Goal: Transaction & Acquisition: Subscribe to service/newsletter

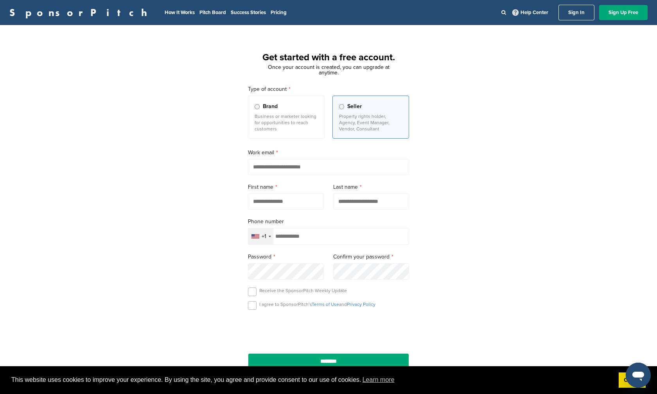
click at [277, 126] on p "Business or marketer looking for opportunities to reach customers" at bounding box center [286, 122] width 63 height 19
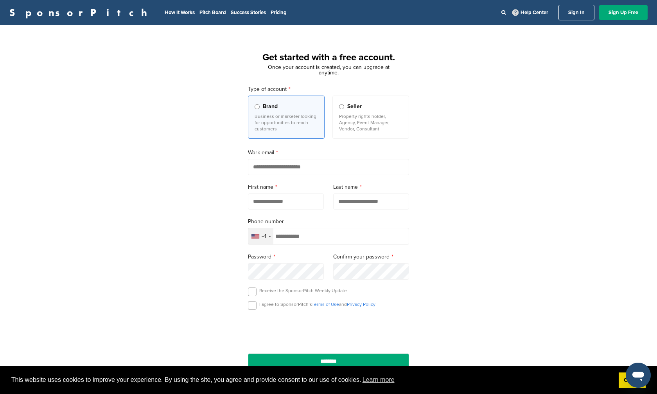
click at [280, 166] on input "email" at bounding box center [328, 167] width 161 height 16
click at [283, 169] on input "email" at bounding box center [328, 167] width 161 height 16
type input "**********"
type input "*****"
type input "********"
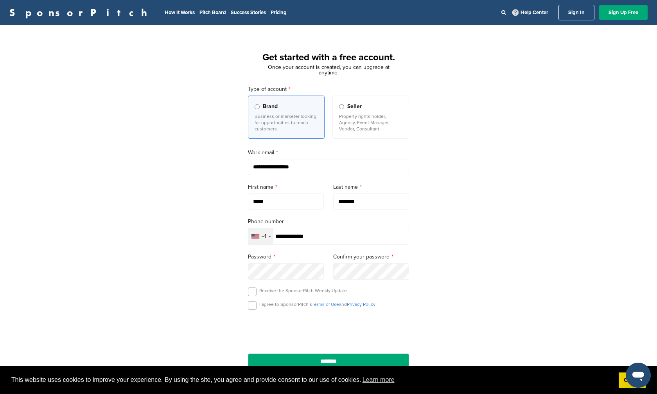
type input "**********"
click at [251, 291] on label at bounding box center [252, 291] width 9 height 9
click at [253, 302] on label at bounding box center [252, 305] width 9 height 9
click at [326, 360] on input "********" at bounding box center [328, 361] width 161 height 16
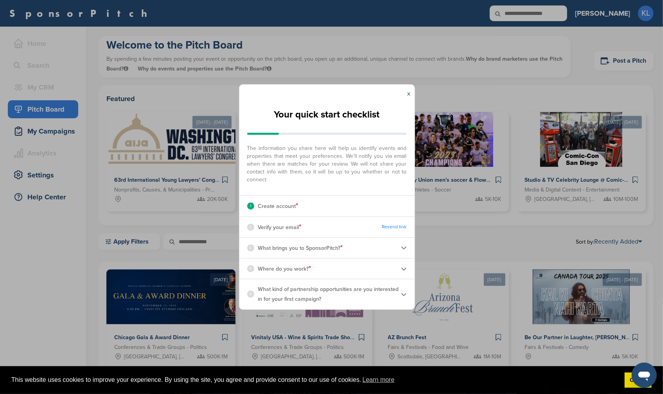
click at [318, 248] on p "What brings you to SponsorPitch? *" at bounding box center [300, 248] width 85 height 10
click at [400, 246] on div "3 What brings you to SponsorPitch? *" at bounding box center [326, 248] width 175 height 20
click at [335, 250] on p "What brings you to SponsorPitch? *" at bounding box center [300, 248] width 85 height 10
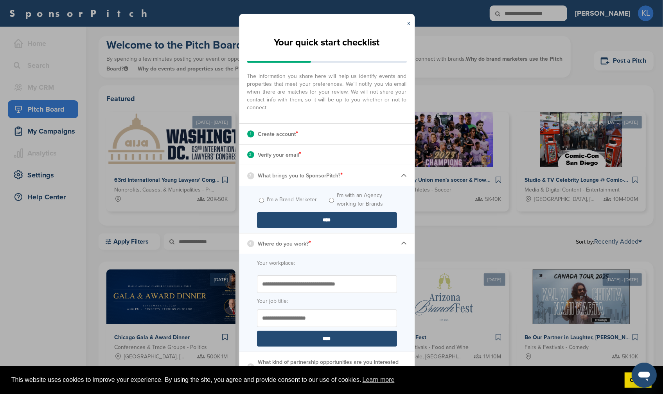
scroll to position [2, 0]
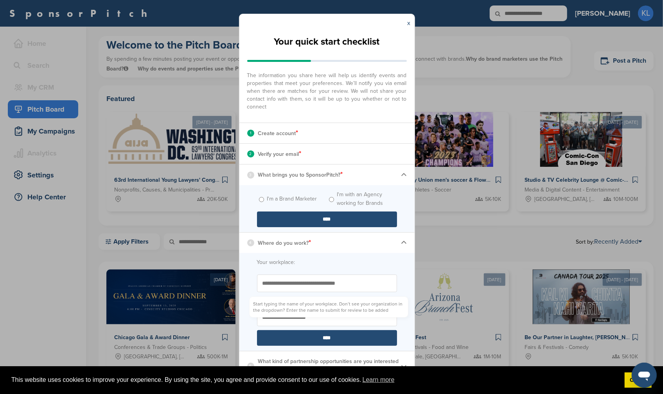
click at [319, 284] on input "Start typing the name of your workplace. Don’t see your organization in the dro…" at bounding box center [327, 283] width 140 height 18
type input "***"
click at [342, 314] on input "Your job title:" at bounding box center [327, 317] width 140 height 18
type input "**********"
click at [345, 342] on input "****" at bounding box center [327, 338] width 140 height 16
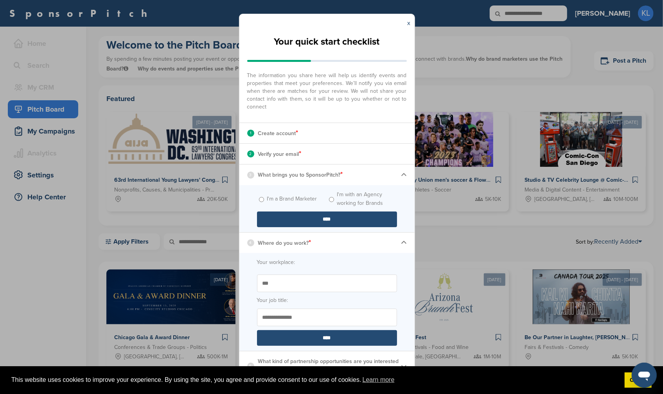
click at [305, 335] on input "****" at bounding box center [327, 338] width 140 height 16
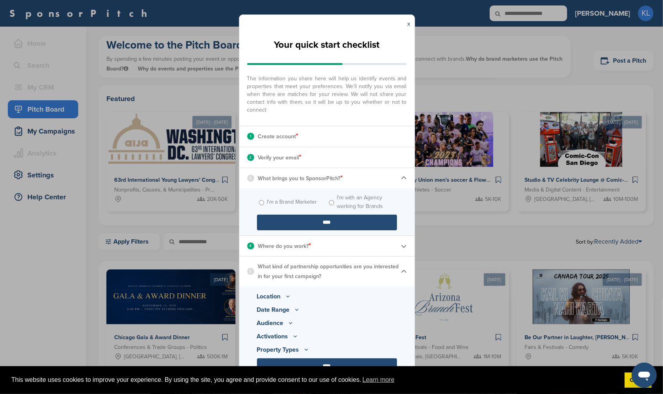
click at [286, 294] on icon at bounding box center [288, 296] width 6 height 7
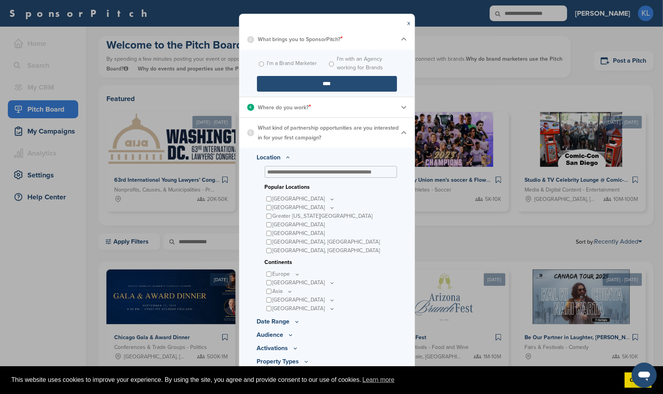
scroll to position [148, 0]
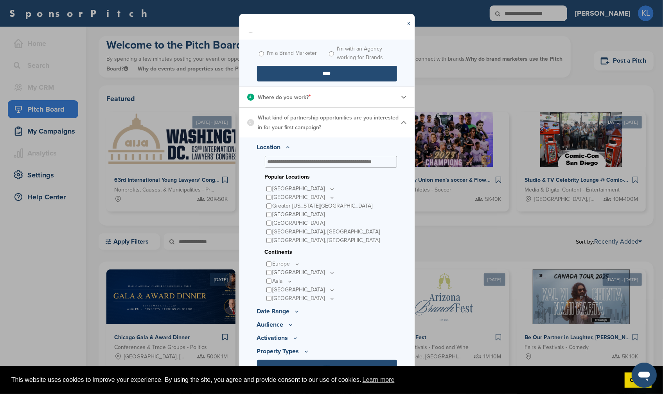
click at [290, 311] on p "Date Range" at bounding box center [327, 310] width 140 height 9
click at [295, 313] on icon at bounding box center [297, 311] width 6 height 7
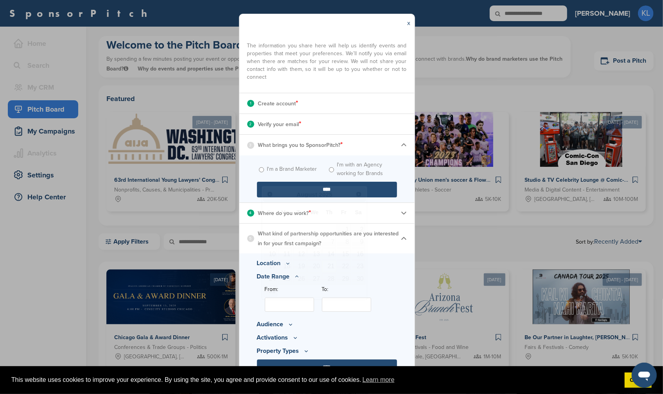
click at [290, 305] on input "From:" at bounding box center [289, 304] width 49 height 14
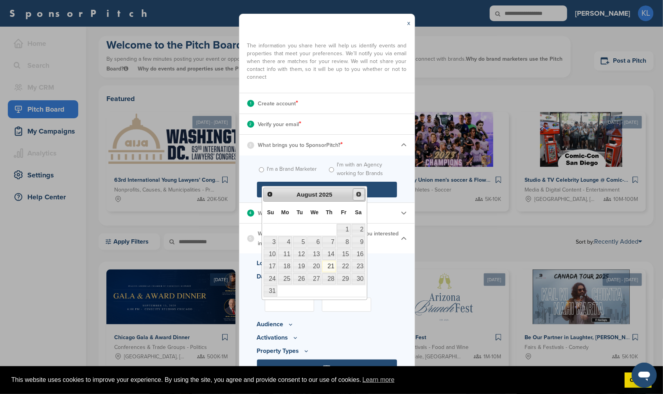
click at [356, 198] on link "Next" at bounding box center [359, 194] width 12 height 12
click at [359, 193] on span "Next" at bounding box center [359, 194] width 6 height 6
click at [358, 196] on span "Next" at bounding box center [359, 194] width 6 height 6
click at [290, 227] on link "1" at bounding box center [285, 229] width 14 height 11
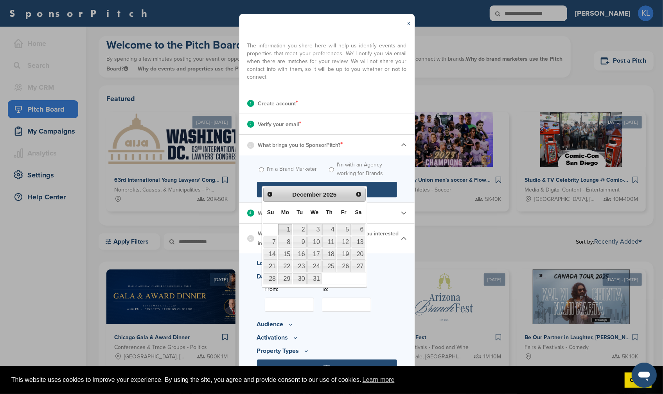
type input "**********"
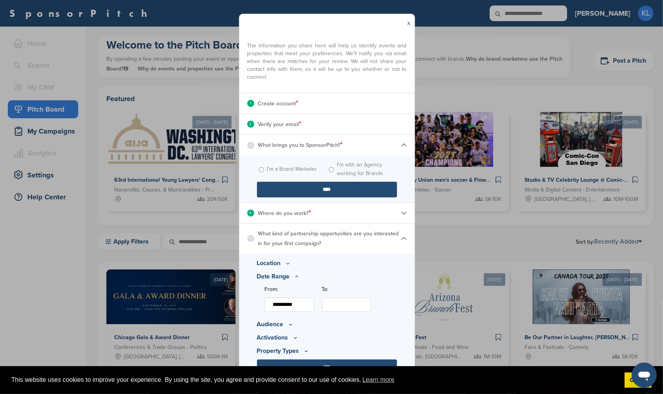
click at [334, 305] on input "To:" at bounding box center [346, 304] width 49 height 14
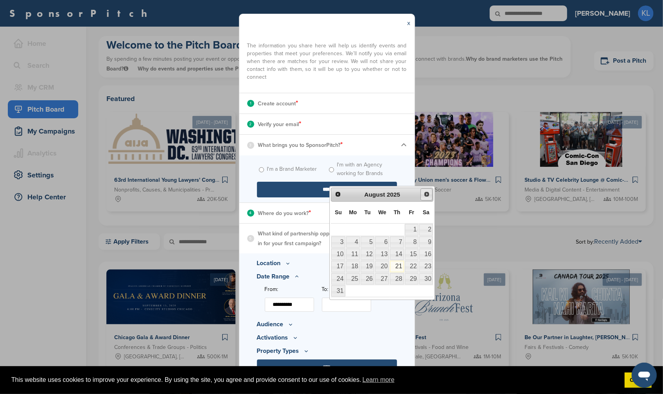
click at [426, 197] on span "Next" at bounding box center [427, 194] width 6 height 6
click at [387, 276] on link "31" at bounding box center [382, 278] width 14 height 11
type input "**********"
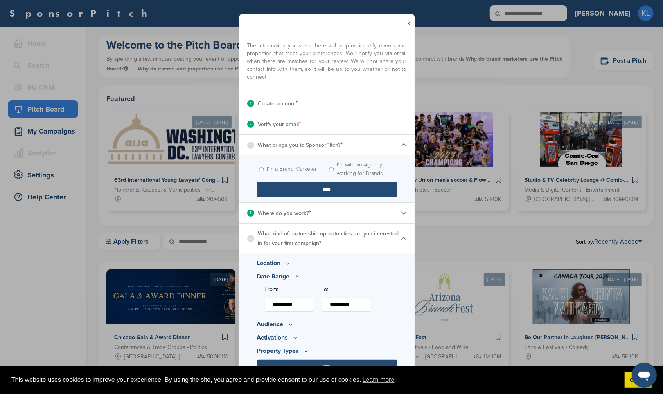
click at [288, 321] on icon at bounding box center [291, 324] width 6 height 7
click at [300, 300] on p "Minimum Reach" at bounding box center [331, 298] width 132 height 9
click at [306, 300] on p "Minimum Reach" at bounding box center [331, 298] width 132 height 9
click at [308, 299] on icon at bounding box center [310, 298] width 6 height 7
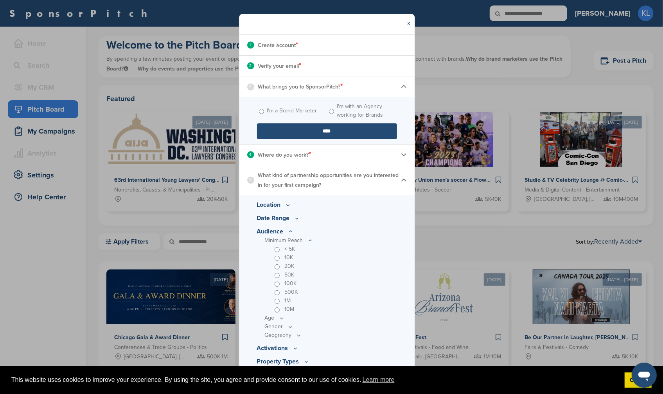
scroll to position [101, 0]
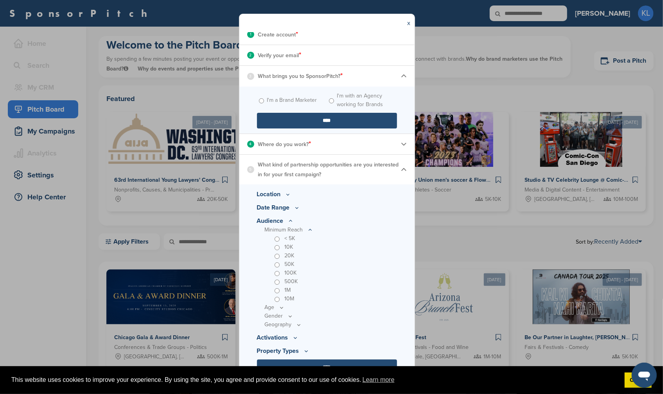
click at [277, 234] on p "Gender" at bounding box center [331, 229] width 132 height 9
click at [0, 0] on icon at bounding box center [0, 0] width 0 height 0
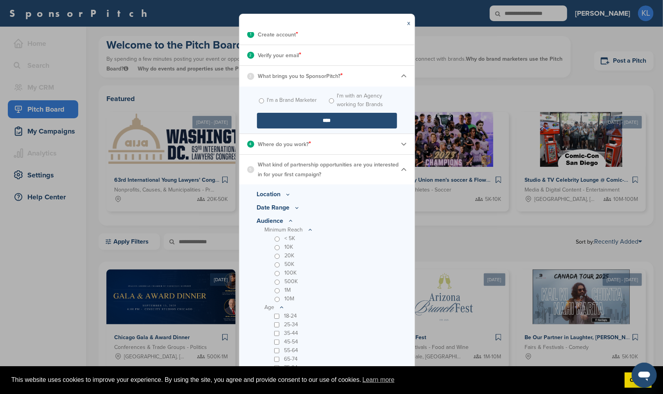
scroll to position [170, 0]
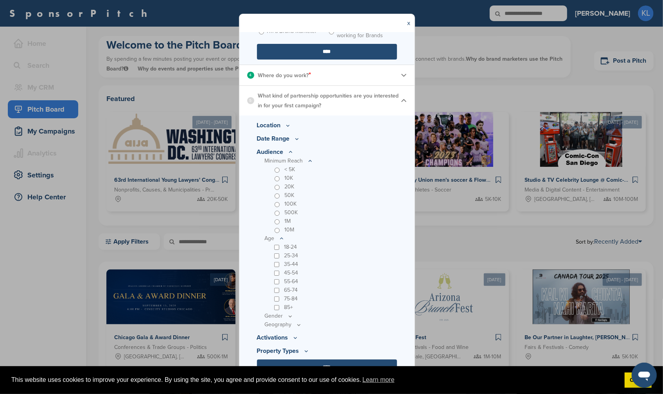
click at [279, 266] on div "35-44" at bounding box center [335, 264] width 124 height 9
click at [283, 165] on p "Gender" at bounding box center [331, 161] width 132 height 9
click at [0, 0] on icon at bounding box center [0, 0] width 0 height 0
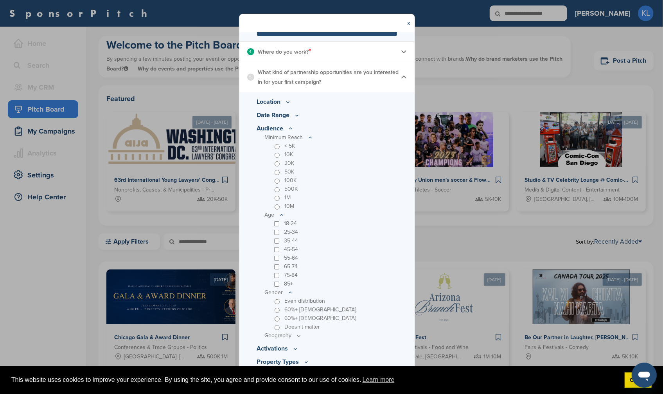
scroll to position [204, 0]
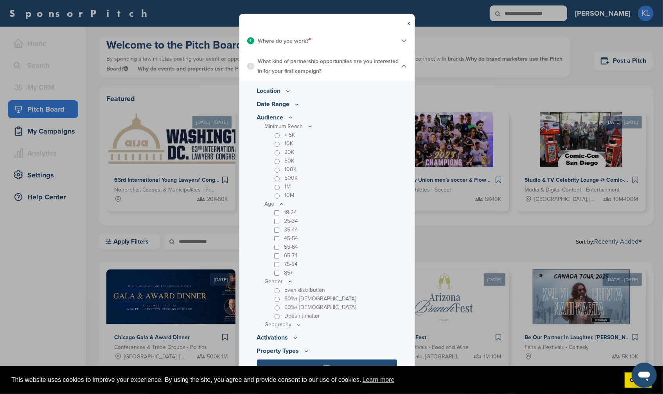
click at [291, 131] on p "Geography" at bounding box center [331, 126] width 132 height 9
click at [0, 0] on icon at bounding box center [0, 0] width 0 height 0
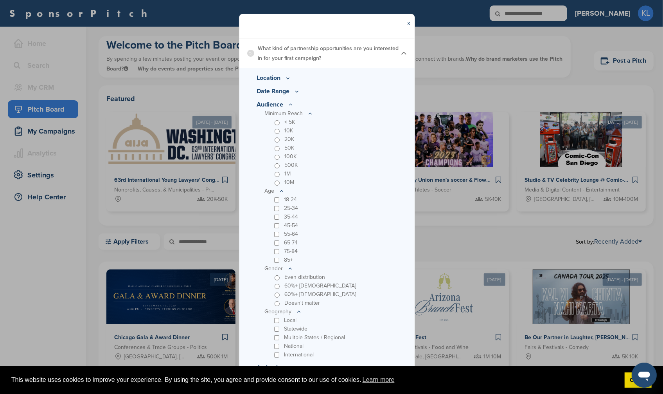
scroll to position [247, 0]
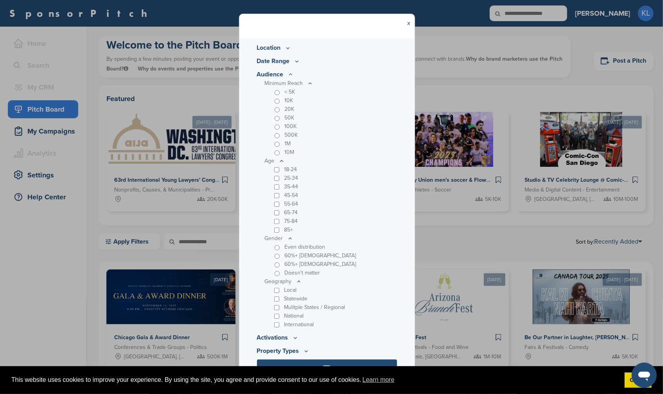
click at [0, 0] on icon at bounding box center [0, 0] width 0 height 0
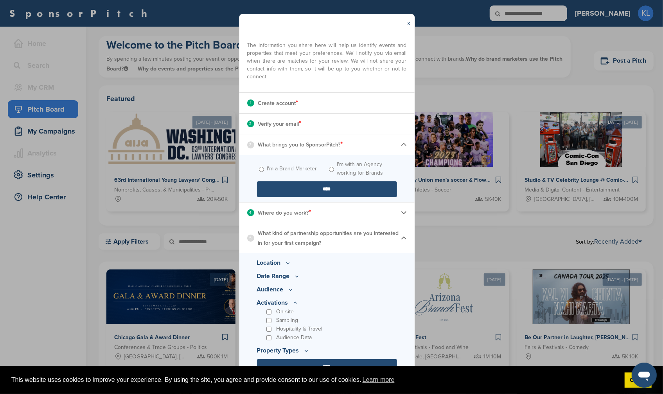
scroll to position [32, 0]
click at [271, 313] on div "On-site" at bounding box center [331, 312] width 132 height 9
click at [272, 339] on div "Audience Data" at bounding box center [331, 337] width 132 height 9
click at [301, 294] on p "Property Types" at bounding box center [327, 289] width 140 height 9
click at [294, 293] on icon at bounding box center [291, 289] width 6 height 7
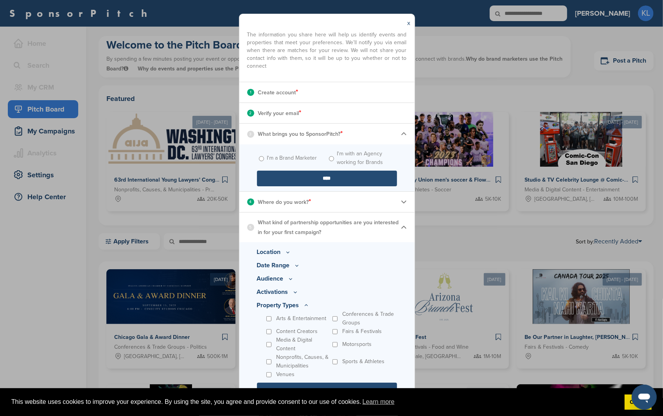
scroll to position [44, 0]
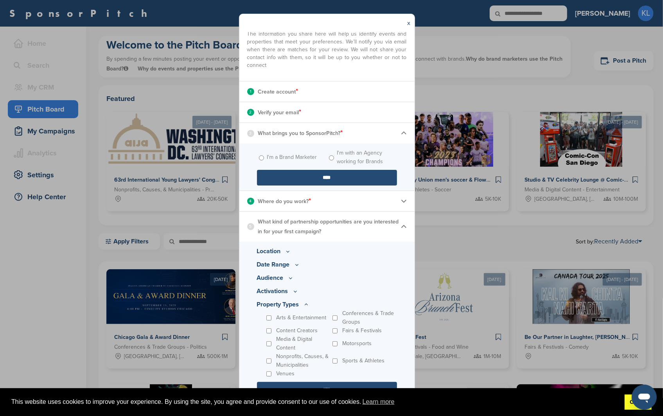
click at [633, 393] on link "Got it!" at bounding box center [638, 402] width 27 height 16
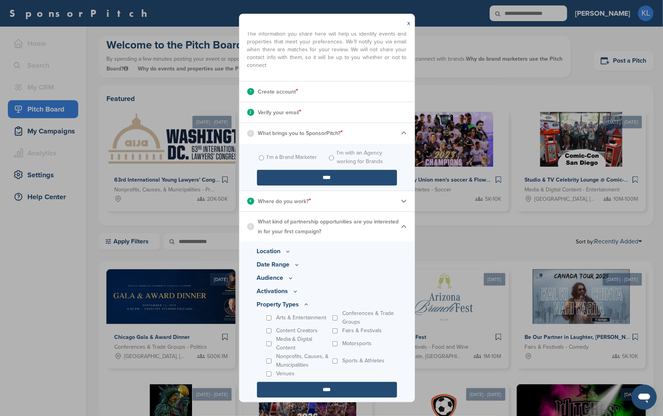
click at [371, 391] on div "This website uses cookies to improve your experience. By using the site, you ag…" at bounding box center [331, 402] width 663 height 28
click at [340, 386] on input "****" at bounding box center [327, 390] width 140 height 16
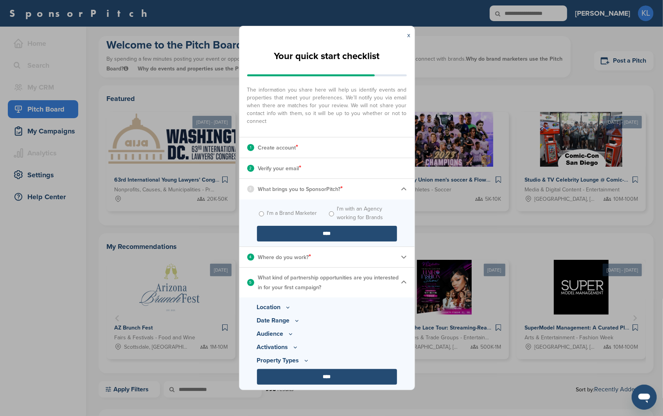
click at [408, 38] on link "x" at bounding box center [409, 35] width 3 height 8
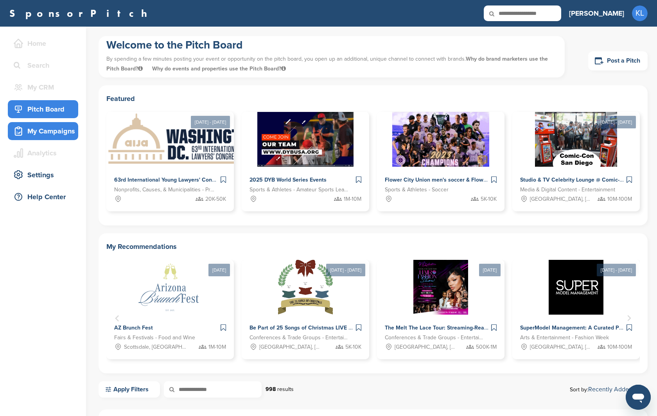
click at [53, 128] on div "My Campaigns" at bounding box center [45, 131] width 67 height 14
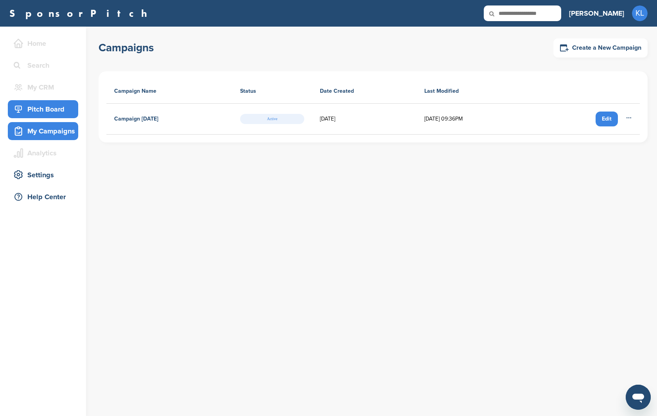
click at [44, 111] on div "Pitch Board" at bounding box center [45, 109] width 67 height 14
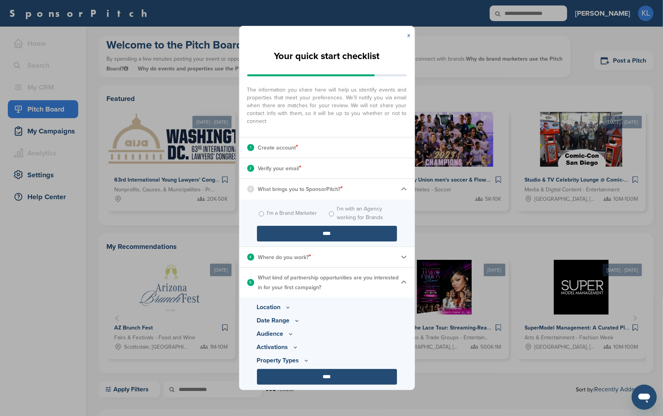
click at [408, 34] on link "x" at bounding box center [409, 35] width 3 height 8
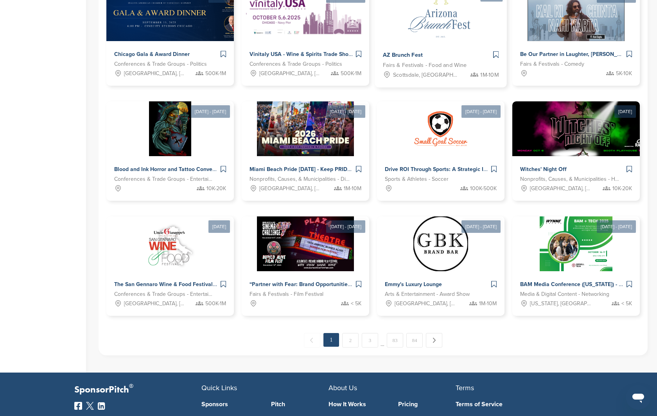
scroll to position [548, 0]
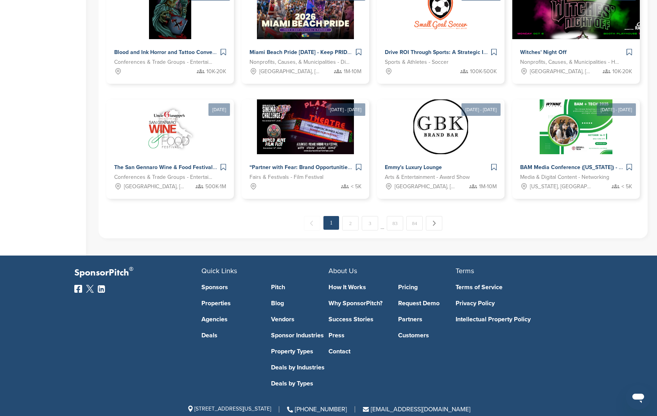
click at [352, 224] on link "2" at bounding box center [350, 223] width 16 height 14
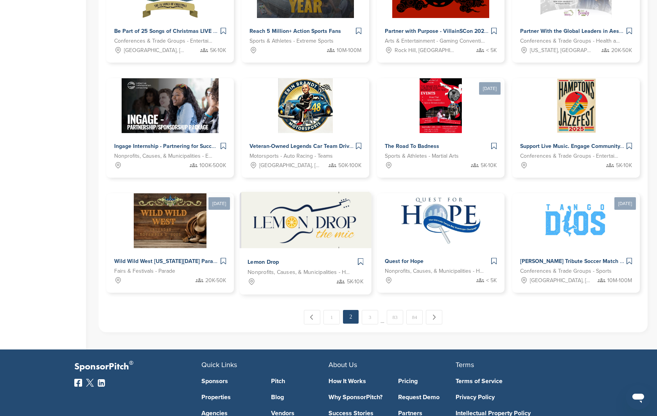
scroll to position [376, 0]
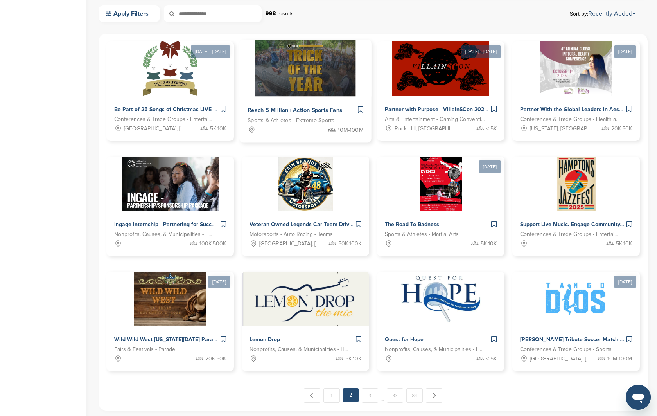
click at [298, 102] on div "Reach 5 Million+ Action Sports Fans Sports & Athletes - Extreme Sports 10M-100M" at bounding box center [305, 120] width 132 height 46
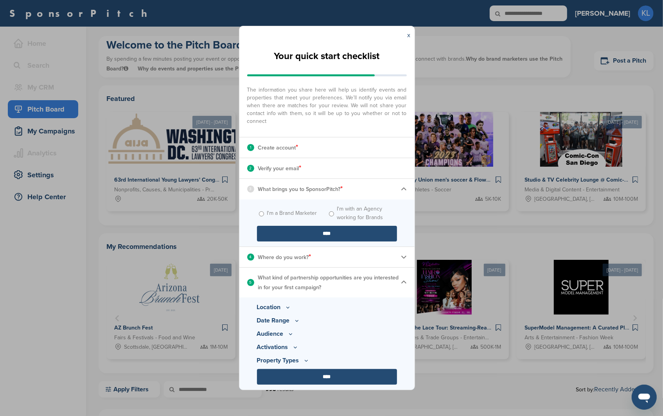
click at [406, 34] on div "x" at bounding box center [409, 35] width 11 height 18
click at [412, 37] on div "x" at bounding box center [409, 35] width 11 height 18
click at [410, 36] on link "x" at bounding box center [409, 35] width 3 height 8
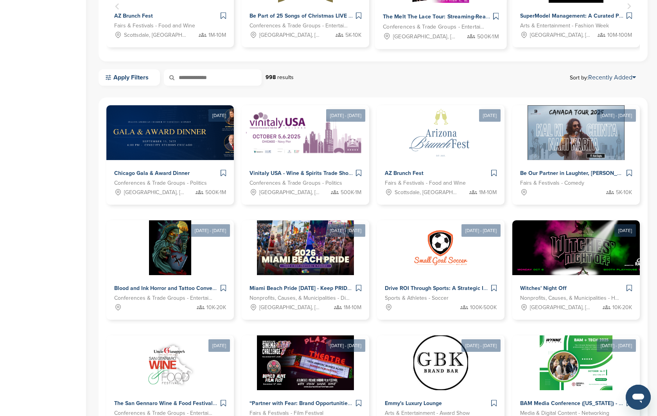
scroll to position [470, 0]
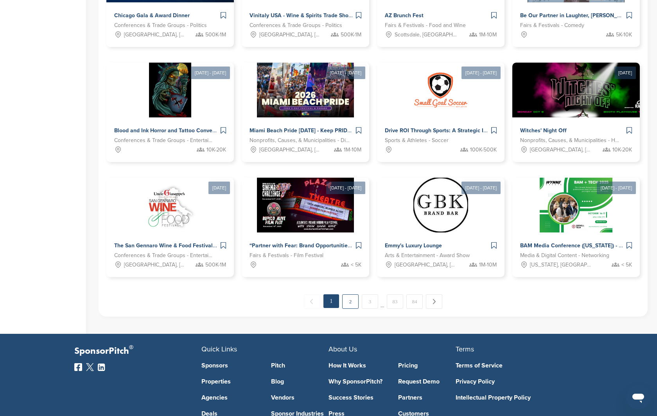
click at [348, 307] on link "2" at bounding box center [350, 301] width 16 height 14
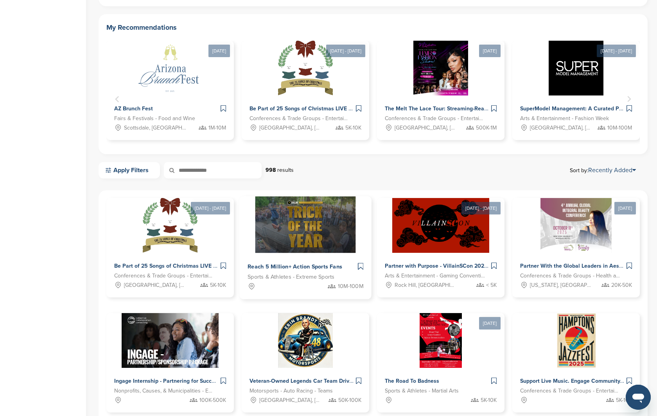
scroll to position [454, 0]
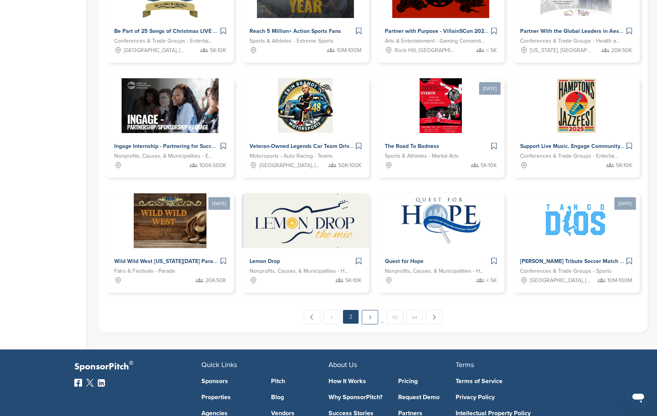
click at [370, 319] on link "3" at bounding box center [370, 317] width 16 height 14
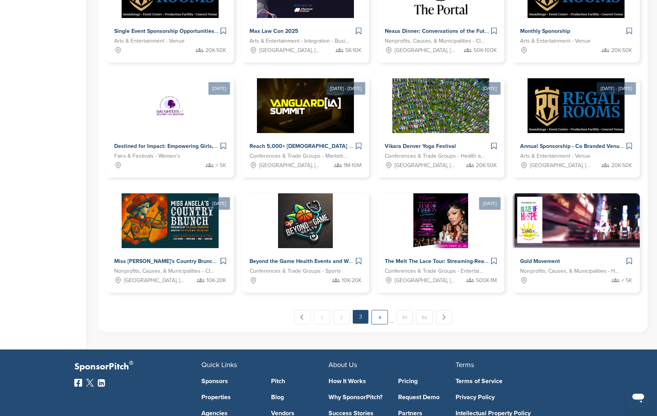
click at [387, 322] on link "4" at bounding box center [380, 317] width 16 height 14
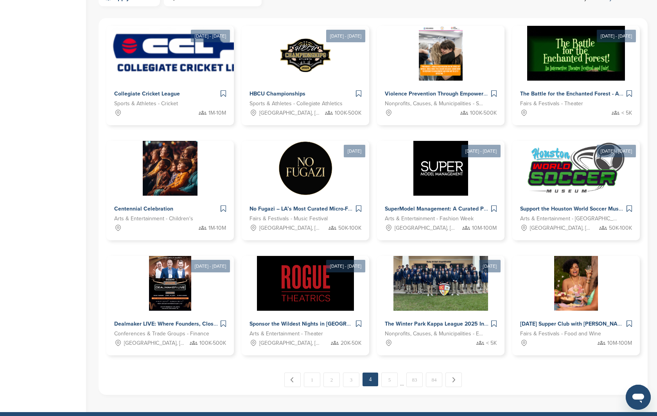
scroll to position [567, 0]
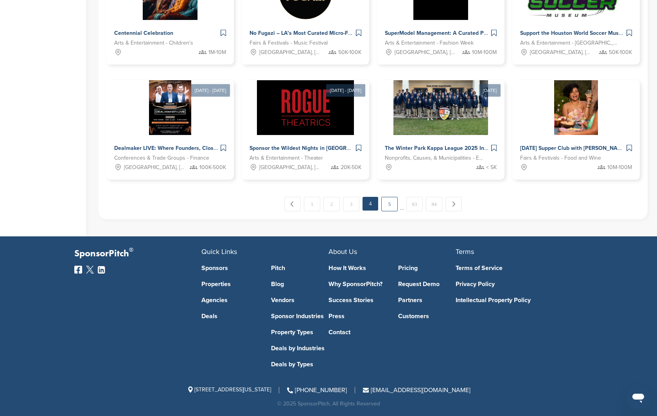
click at [386, 207] on link "5" at bounding box center [389, 204] width 16 height 14
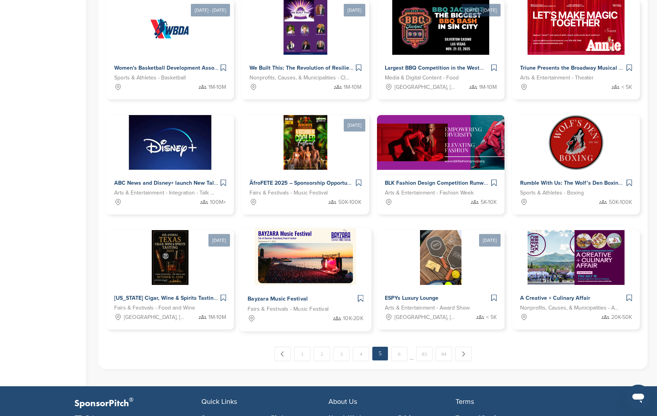
scroll to position [376, 0]
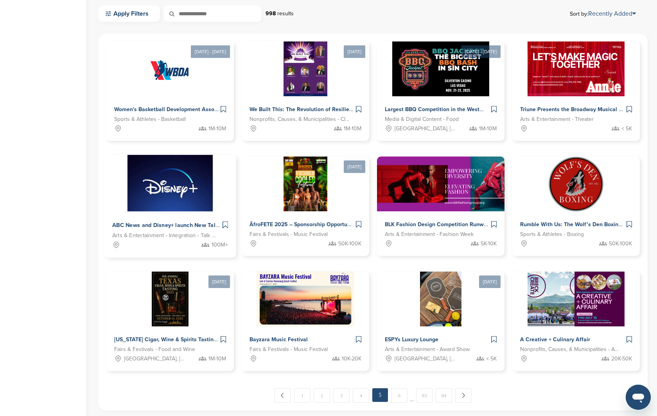
click at [160, 192] on img at bounding box center [170, 183] width 101 height 57
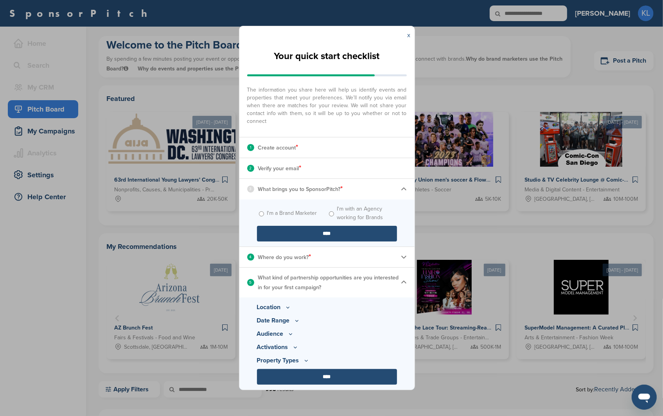
click at [411, 37] on div "x" at bounding box center [409, 35] width 11 height 18
click at [408, 37] on link "x" at bounding box center [409, 35] width 3 height 8
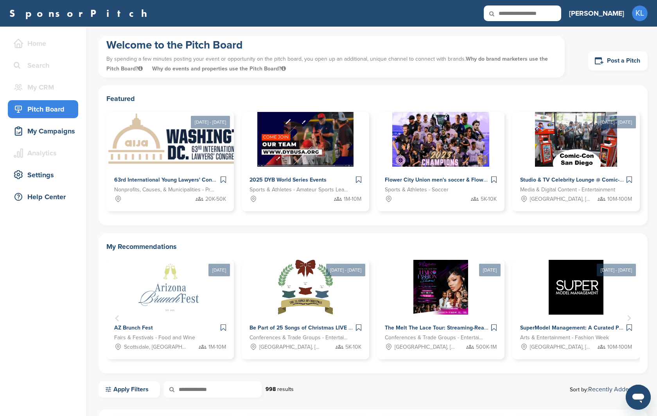
click at [561, 14] on input "text" at bounding box center [522, 13] width 77 height 16
type input "**********"
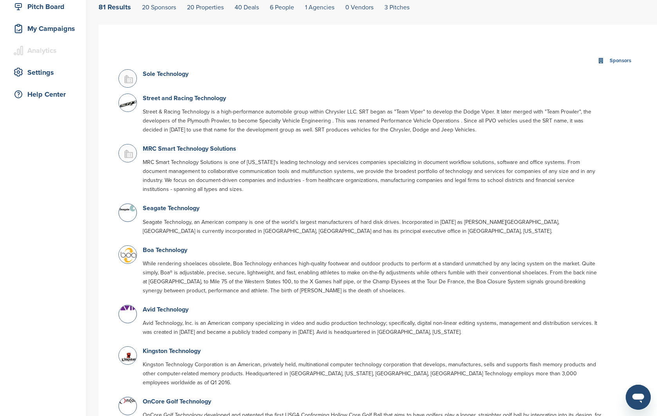
scroll to position [157, 0]
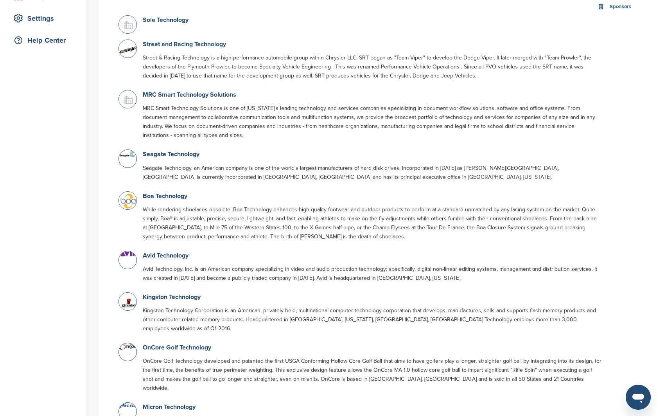
click at [185, 43] on link "Street and Racing Technology" at bounding box center [184, 44] width 83 height 8
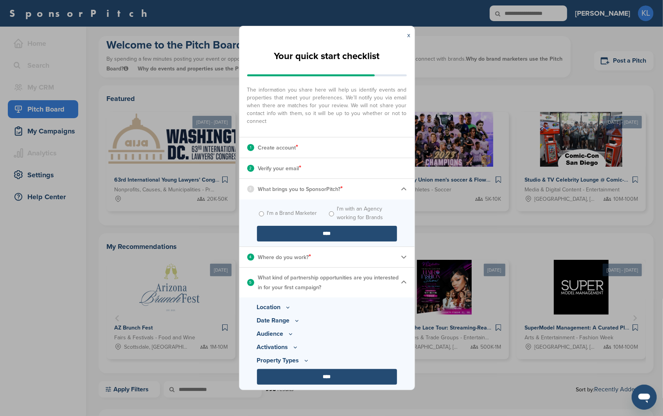
click at [412, 35] on div "x" at bounding box center [409, 35] width 11 height 18
click at [359, 227] on input "****" at bounding box center [327, 234] width 140 height 16
click at [285, 238] on input "****" at bounding box center [327, 234] width 140 height 16
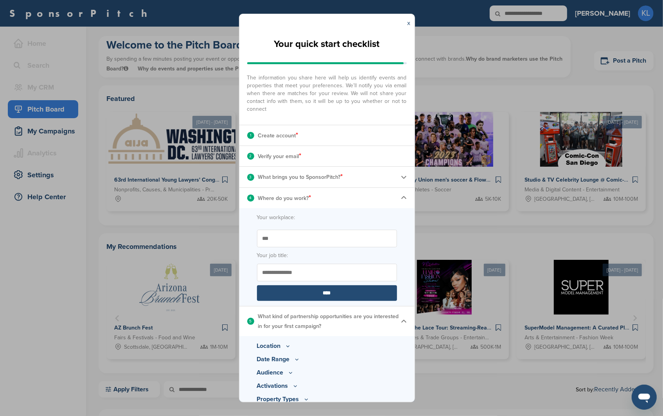
scroll to position [25, 0]
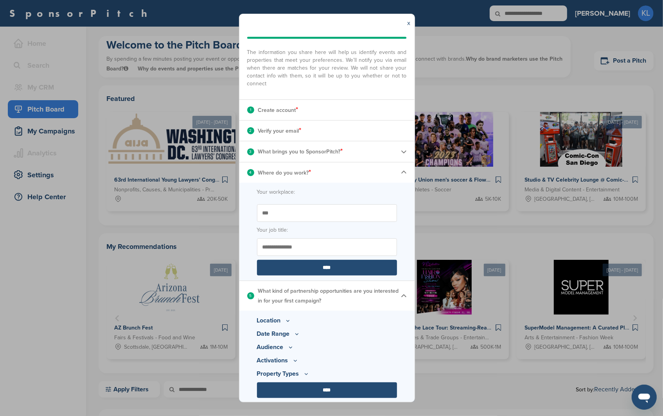
click at [308, 264] on input "****" at bounding box center [327, 268] width 140 height 16
click at [325, 390] on input "****" at bounding box center [327, 390] width 140 height 16
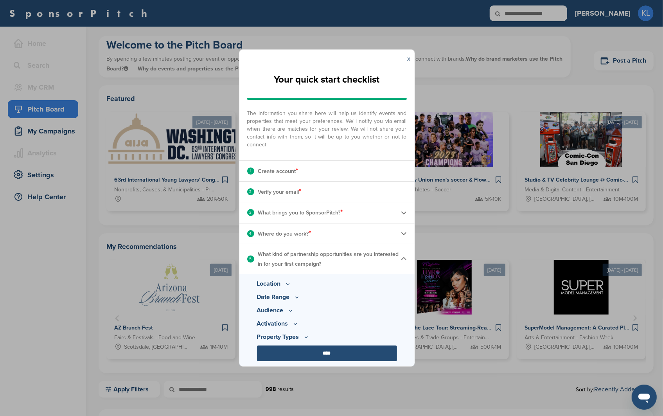
scroll to position [0, 0]
click at [334, 356] on input "****" at bounding box center [327, 353] width 140 height 16
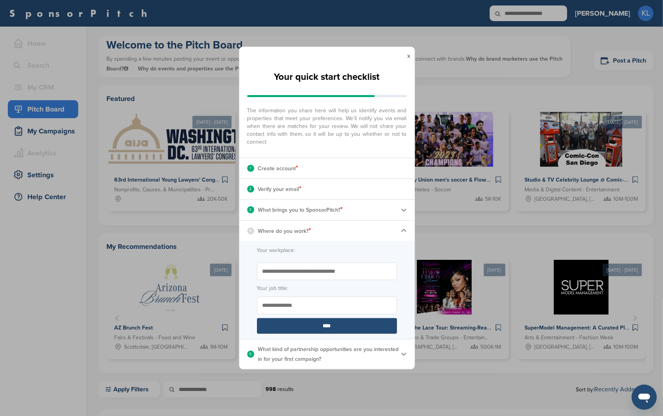
click at [346, 363] on p "What kind of partnership opportunities are you interested in for your first cam…" at bounding box center [329, 354] width 143 height 20
click at [405, 354] on img at bounding box center [404, 354] width 6 height 6
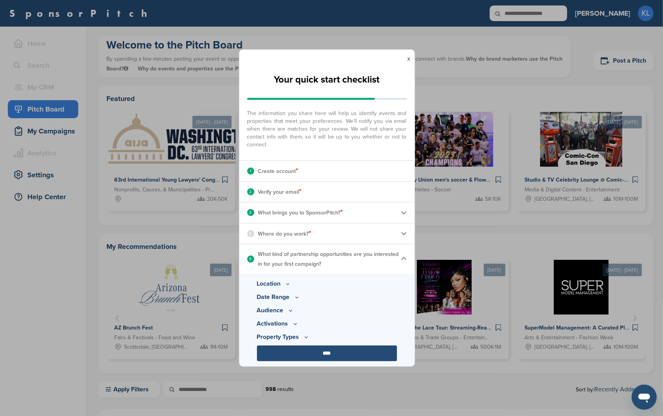
click at [374, 353] on input "****" at bounding box center [327, 353] width 140 height 16
click at [394, 236] on div "4 Where do you work? *" at bounding box center [326, 233] width 175 height 20
click at [403, 233] on img at bounding box center [404, 233] width 6 height 6
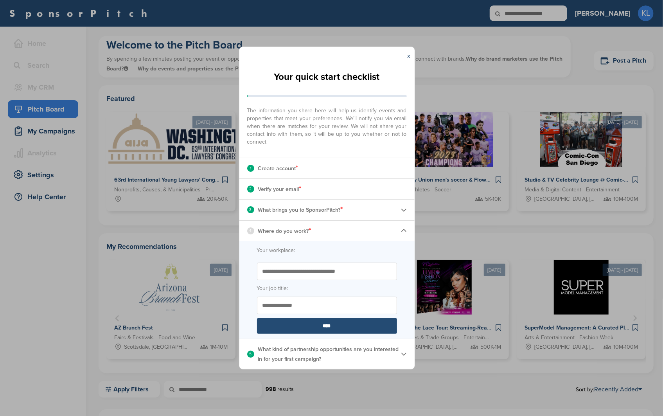
click at [340, 275] on input "Start typing the name of your workplace. Don’t see your organization in the dro…" at bounding box center [327, 272] width 140 height 18
type input "***"
click at [340, 324] on input "****" at bounding box center [327, 326] width 140 height 16
click at [318, 324] on input "****" at bounding box center [327, 326] width 140 height 16
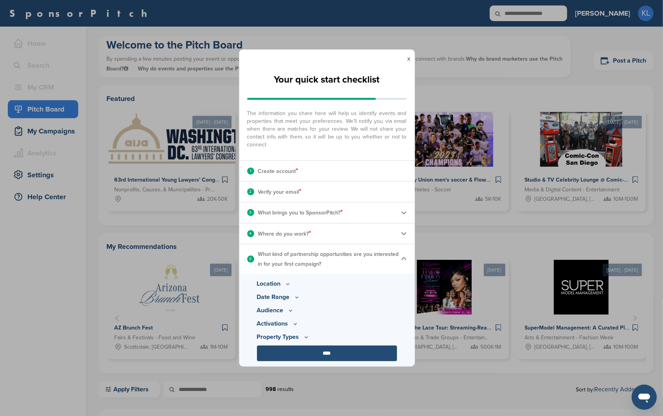
click at [321, 315] on p "Activations" at bounding box center [327, 310] width 140 height 9
click at [326, 355] on input "****" at bounding box center [327, 353] width 140 height 16
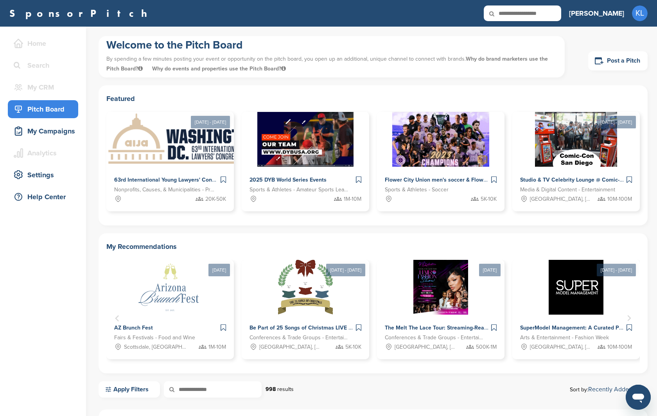
click at [511, 14] on icon at bounding box center [497, 13] width 27 height 16
click at [511, 7] on icon at bounding box center [497, 13] width 27 height 16
click at [511, 16] on icon at bounding box center [497, 13] width 27 height 16
click at [511, 12] on icon at bounding box center [497, 13] width 27 height 16
click at [553, 18] on input "text" at bounding box center [522, 13] width 77 height 16
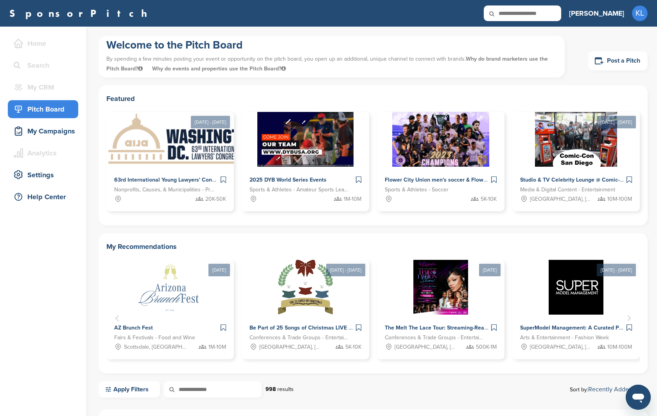
type input "**********"
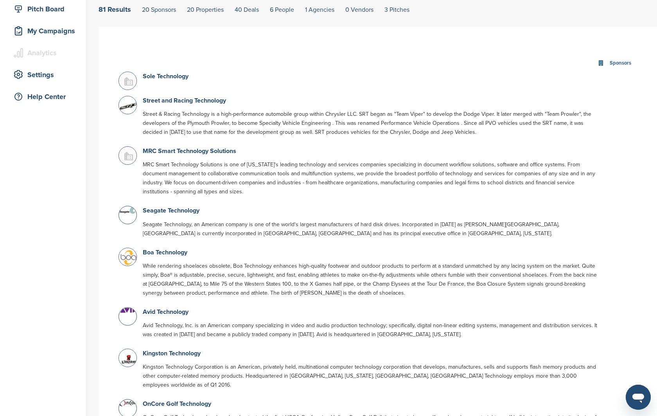
scroll to position [157, 0]
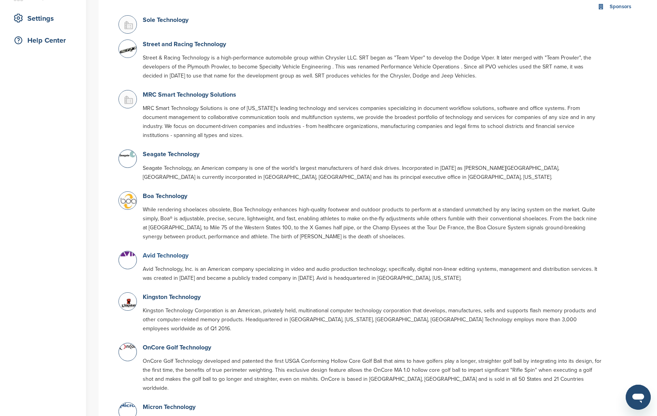
click at [172, 256] on link "Avid Technology" at bounding box center [166, 256] width 46 height 8
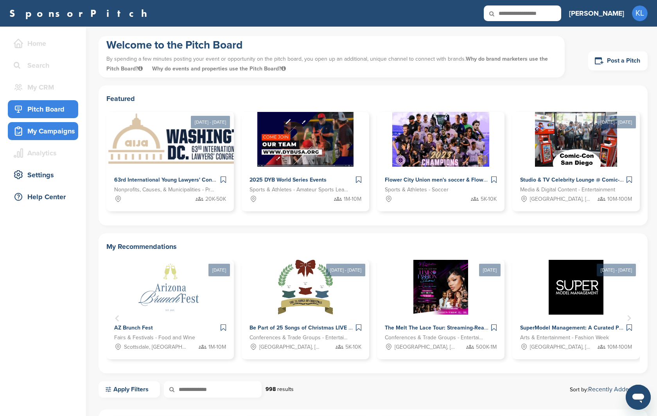
click at [60, 139] on div "My Campaigns" at bounding box center [43, 131] width 70 height 18
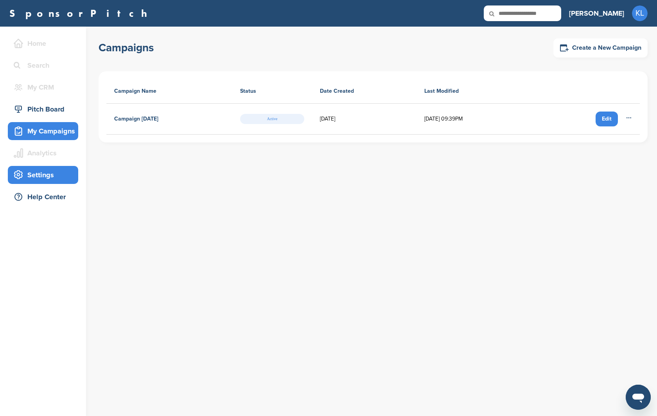
click at [47, 180] on div "Settings" at bounding box center [45, 175] width 67 height 14
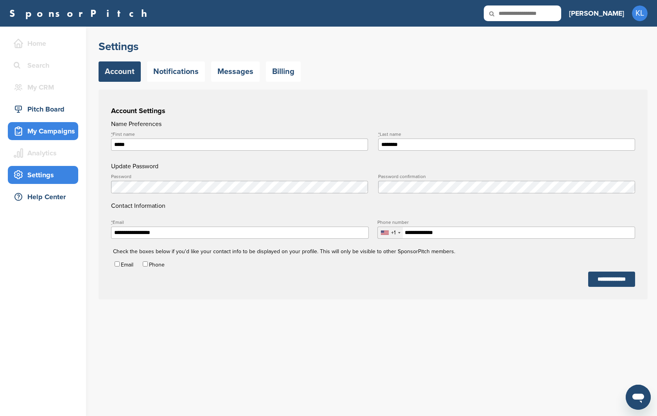
click at [43, 123] on div "My Campaigns" at bounding box center [43, 131] width 70 height 18
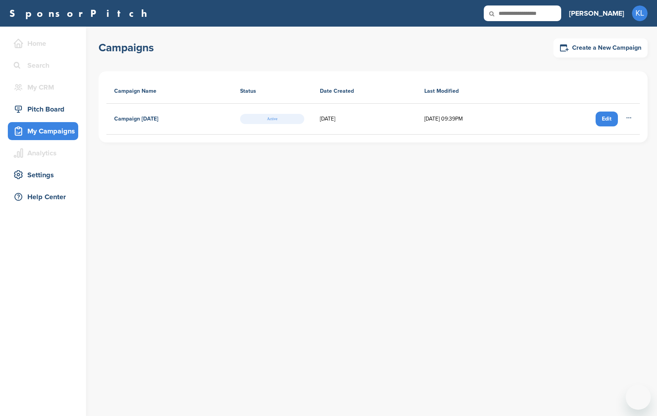
click at [48, 112] on div "Pitch Board" at bounding box center [45, 109] width 67 height 14
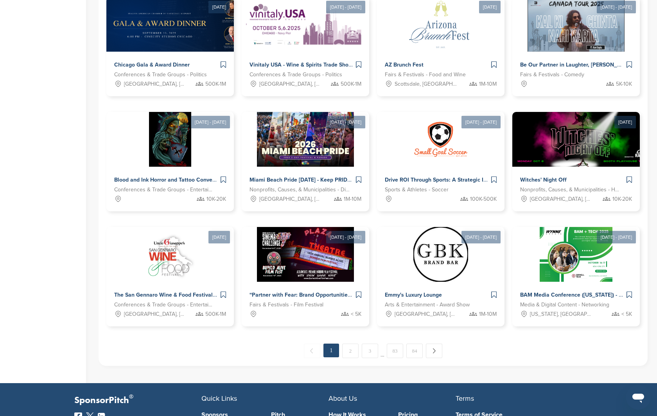
scroll to position [470, 0]
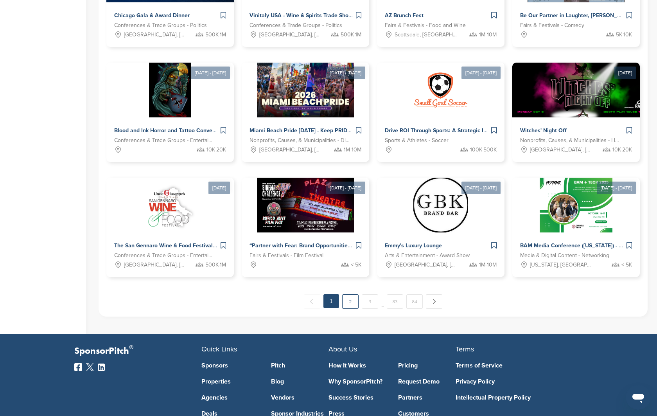
click at [354, 298] on link "2" at bounding box center [350, 301] width 16 height 14
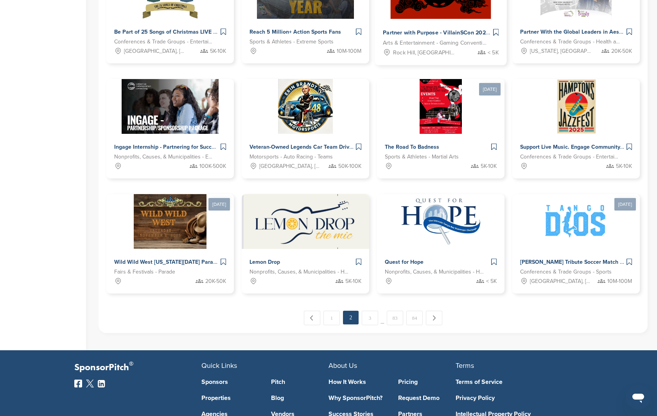
scroll to position [454, 0]
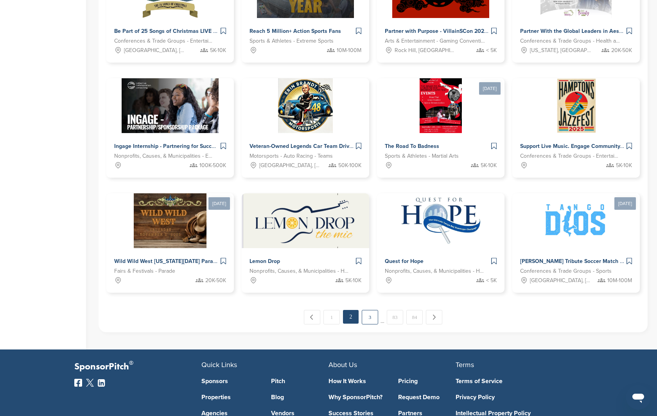
click at [375, 318] on link "3" at bounding box center [370, 317] width 16 height 14
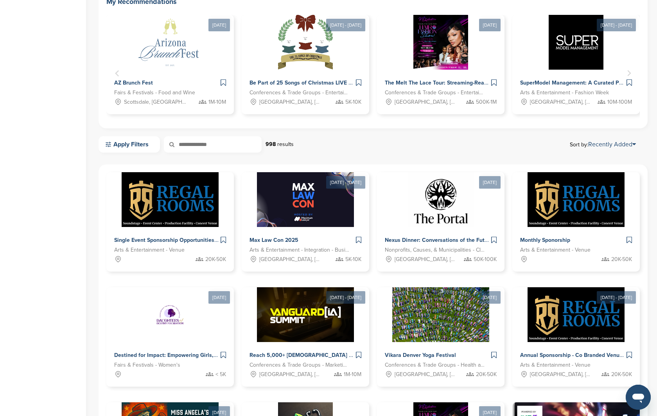
scroll to position [391, 0]
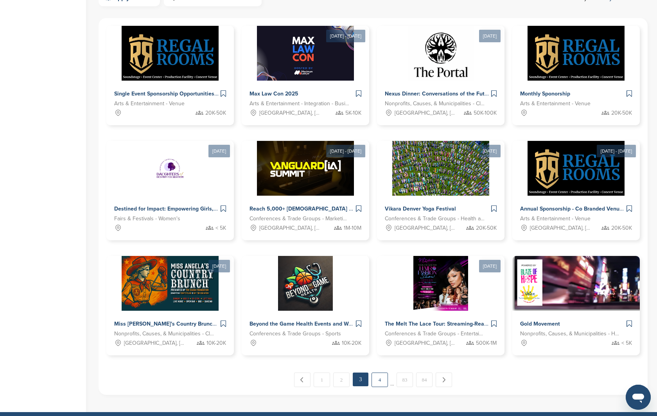
click at [384, 380] on link "4" at bounding box center [380, 379] width 16 height 14
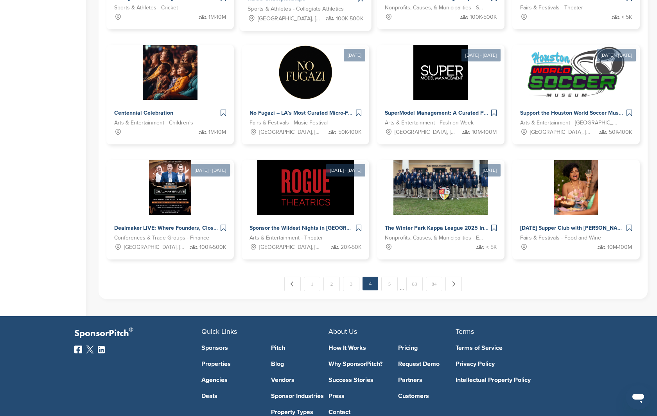
scroll to position [567, 0]
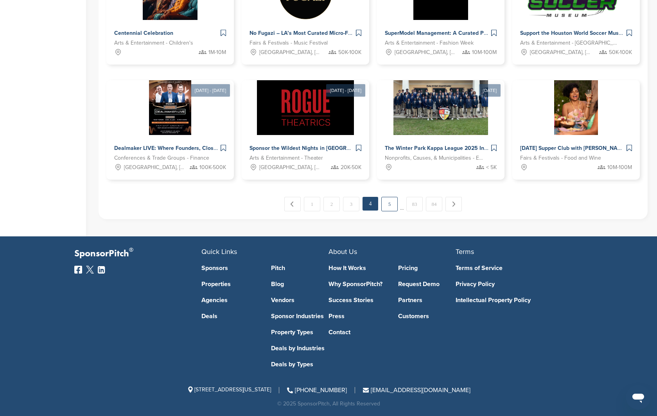
click at [390, 204] on link "5" at bounding box center [389, 204] width 16 height 14
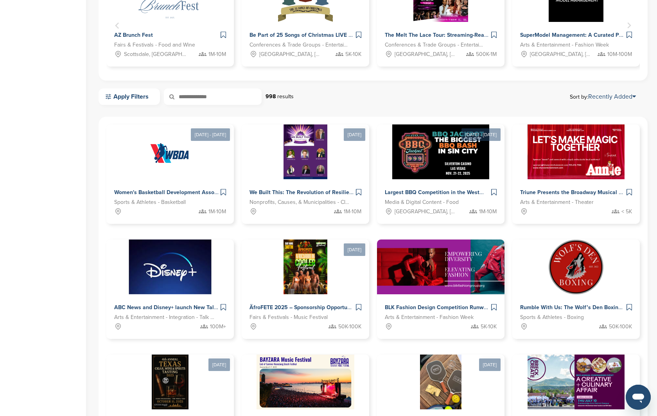
scroll to position [470, 0]
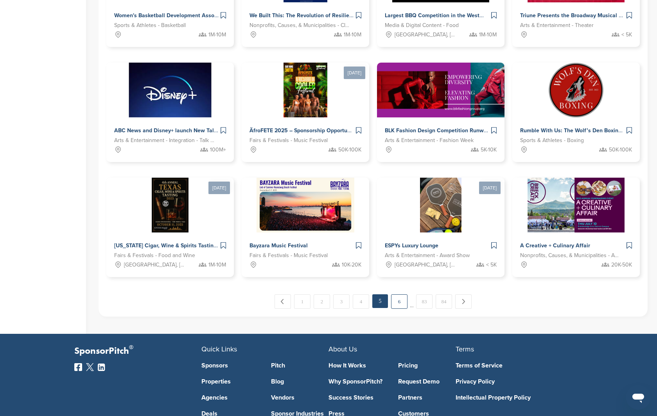
click at [402, 305] on link "6" at bounding box center [399, 301] width 16 height 14
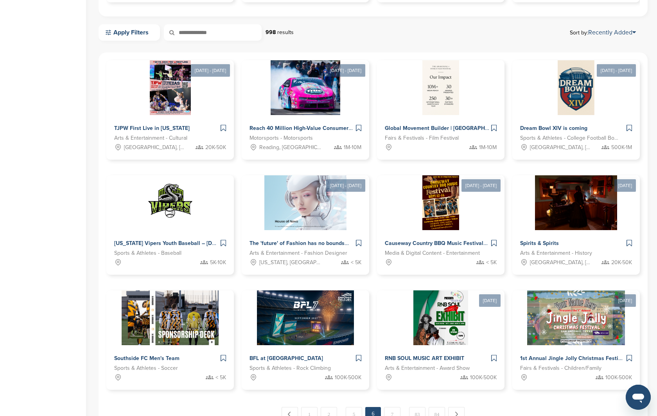
scroll to position [454, 0]
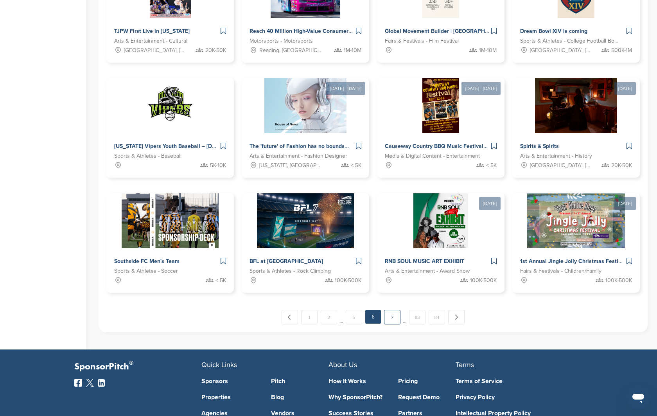
click at [393, 321] on link "7" at bounding box center [392, 317] width 16 height 14
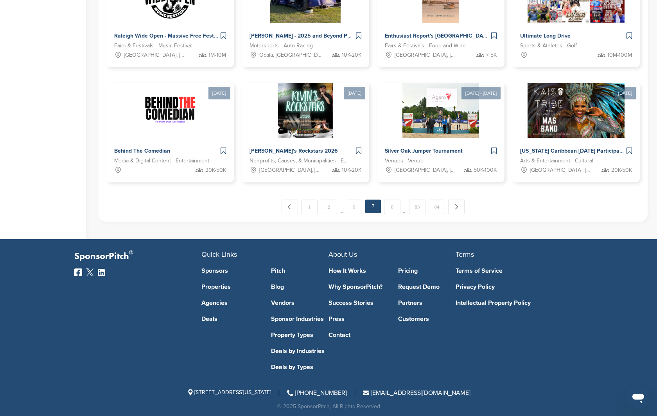
scroll to position [567, 0]
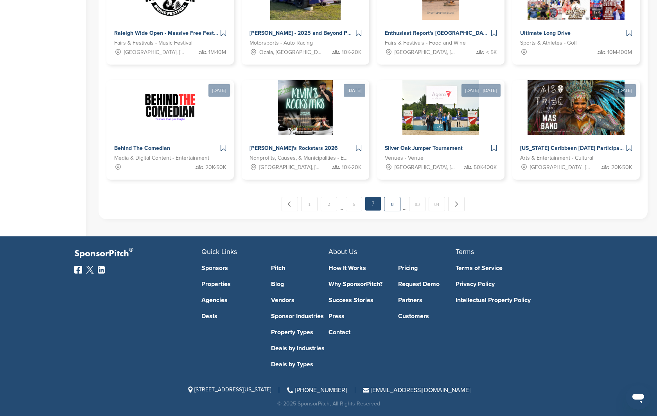
click at [388, 208] on link "8" at bounding box center [392, 204] width 16 height 14
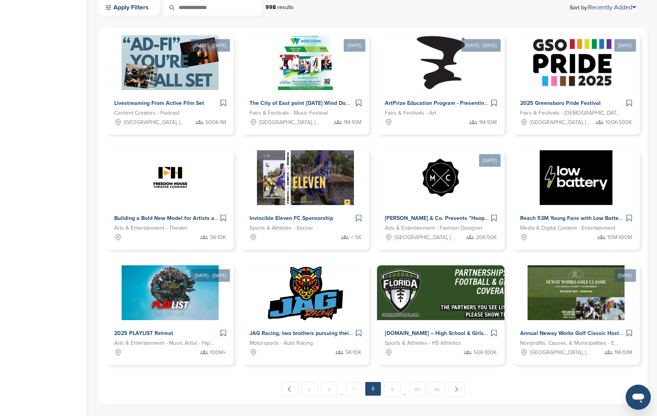
scroll to position [470, 0]
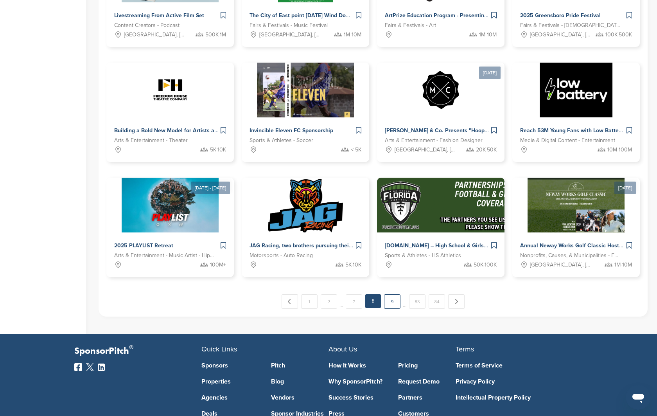
click at [395, 301] on link "9" at bounding box center [392, 301] width 16 height 14
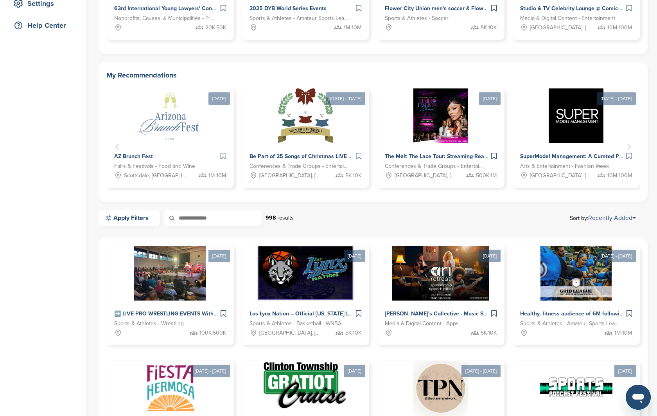
scroll to position [63, 0]
